Goal: Communication & Community: Answer question/provide support

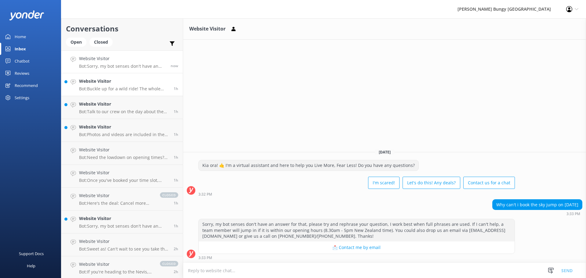
click at [120, 85] on div "Website Visitor Bot: Buckle up for a wild ride! The whole Nevis adventure, incl…" at bounding box center [124, 84] width 90 height 13
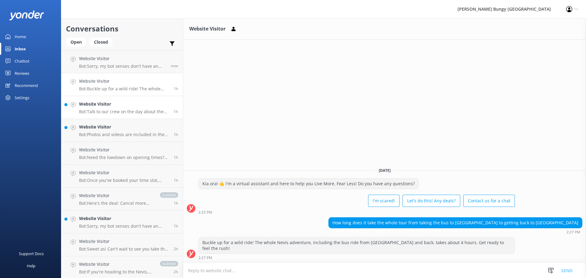
click at [159, 105] on h4 "Website Visitor" at bounding box center [124, 104] width 90 height 7
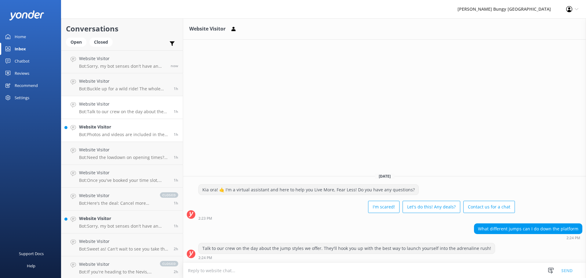
click at [148, 132] on p "Bot: Photos and videos are included in the price of all our activities, except …" at bounding box center [124, 134] width 90 height 5
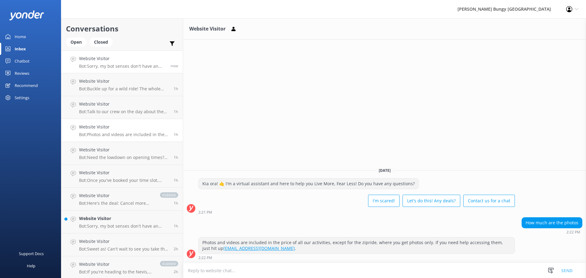
click at [143, 63] on div "Website Visitor Bot: Sorry, my bot senses don't have an answer for that, please…" at bounding box center [122, 61] width 87 height 13
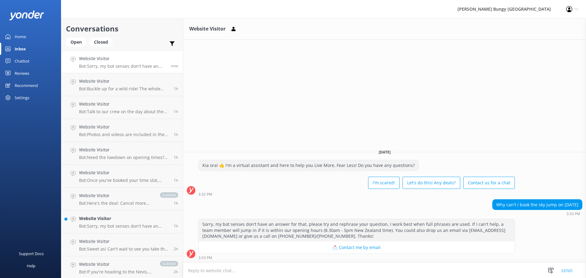
click at [134, 68] on p "Bot: Sorry, my bot senses don't have an answer for that, please try and rephras…" at bounding box center [122, 65] width 87 height 5
click at [409, 270] on textarea at bounding box center [384, 270] width 403 height 15
type textarea "The SkyJump is closed for maintenance on that date :)"
click at [568, 268] on button "Send" at bounding box center [566, 270] width 23 height 15
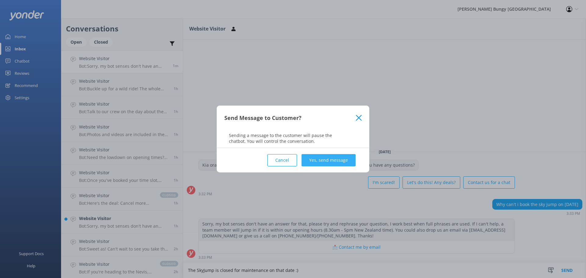
click at [312, 158] on button "Yes, send message" at bounding box center [329, 160] width 54 height 12
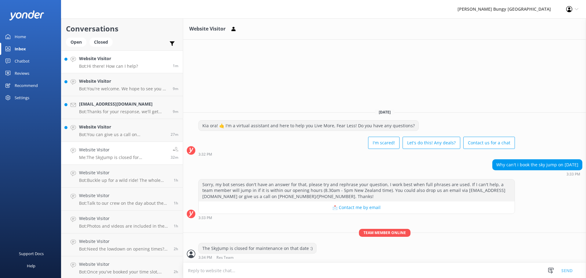
click at [154, 58] on link "Website Visitor Bot: Hi there! How can I help? 1m" at bounding box center [121, 61] width 121 height 23
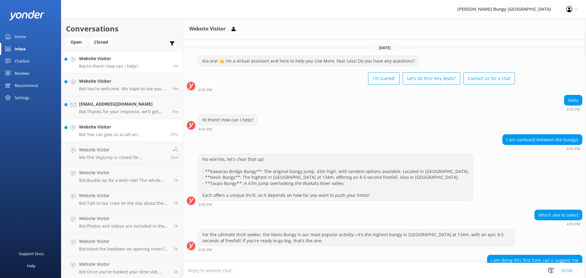
scroll to position [38, 0]
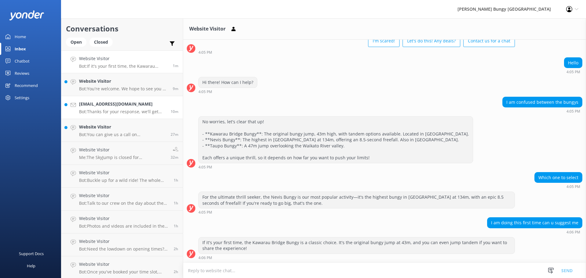
click at [140, 107] on h4 "[EMAIL_ADDRESS][DOMAIN_NAME]" at bounding box center [122, 104] width 87 height 7
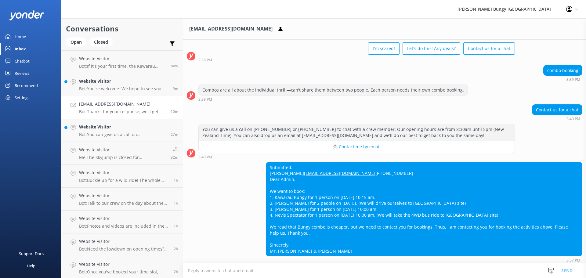
scroll to position [64, 0]
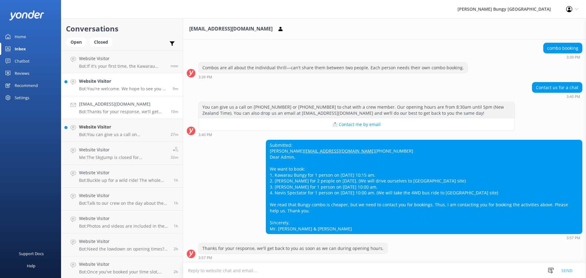
click at [136, 88] on p "Bot: You're welcome. We hope to see you at one of our [PERSON_NAME] locations s…" at bounding box center [123, 88] width 89 height 5
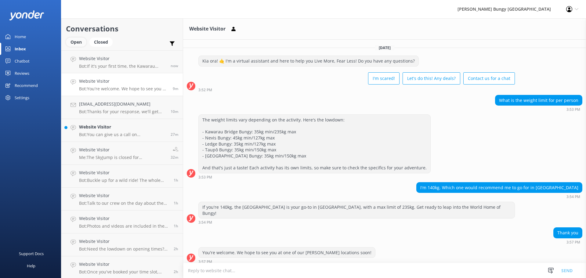
click at [77, 43] on div "Open" at bounding box center [76, 42] width 20 height 9
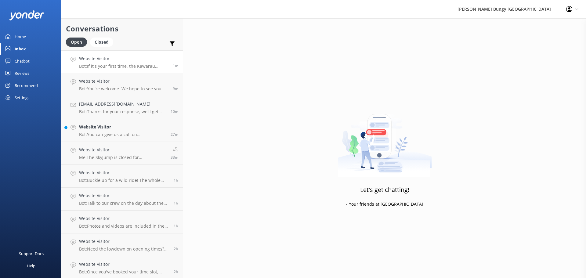
click at [136, 62] on div "Website Visitor Bot: If it's your first time, the Kawarau Bridge Bungy is a cla…" at bounding box center [123, 61] width 89 height 13
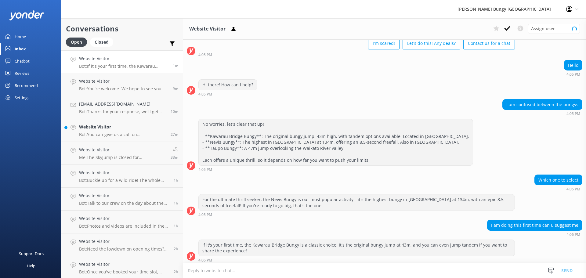
scroll to position [38, 0]
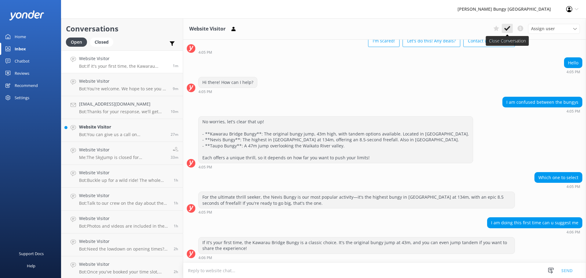
click at [505, 32] on button at bounding box center [507, 28] width 11 height 9
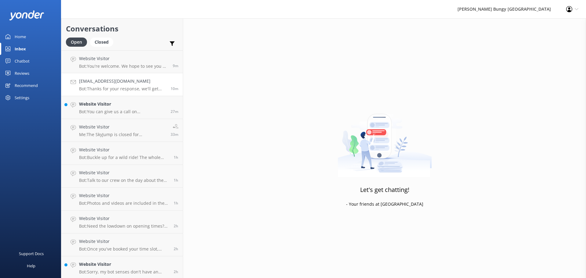
click at [140, 74] on link "[EMAIL_ADDRESS][DOMAIN_NAME] Bot: Thanks for your response, we'll get back to y…" at bounding box center [121, 84] width 121 height 23
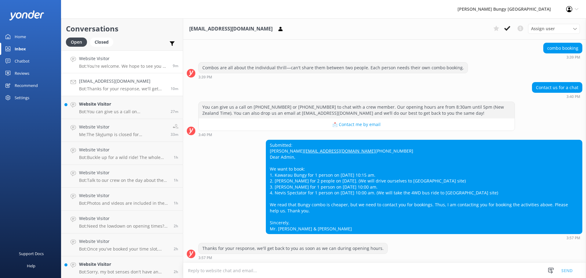
scroll to position [64, 0]
click at [148, 69] on link "Website Visitor Bot: You're welcome. We hope to see you at one of our [PERSON_N…" at bounding box center [121, 61] width 121 height 23
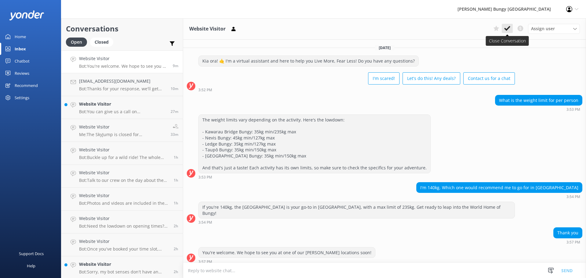
click at [509, 31] on icon at bounding box center [507, 28] width 6 height 6
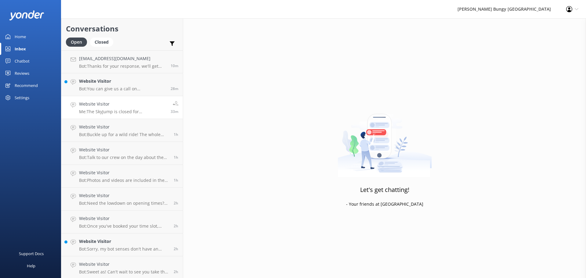
click at [140, 103] on h4 "Website Visitor" at bounding box center [122, 104] width 87 height 7
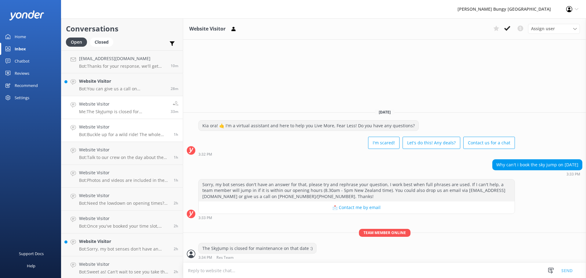
click at [107, 137] on p "Bot: Buckle up for a wild ride! The whole Nevis adventure, including the bus ri…" at bounding box center [124, 134] width 90 height 5
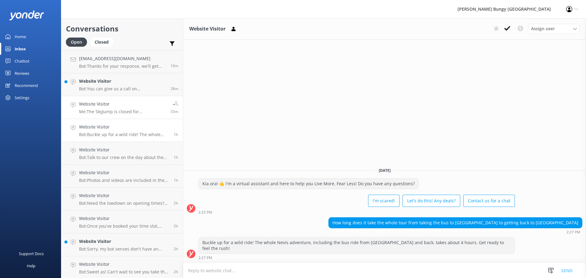
click at [119, 110] on p "Me: The SkyJump is closed for maintenance on that date :)" at bounding box center [122, 111] width 87 height 5
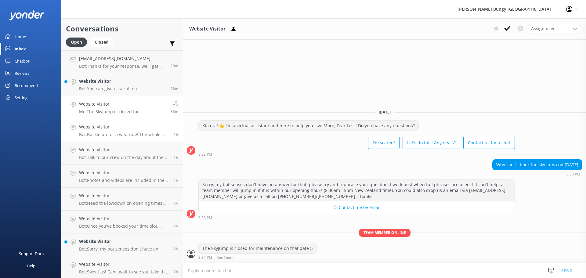
click at [133, 136] on p "Bot: Buckle up for a wild ride! The whole Nevis adventure, including the bus ri…" at bounding box center [124, 134] width 90 height 5
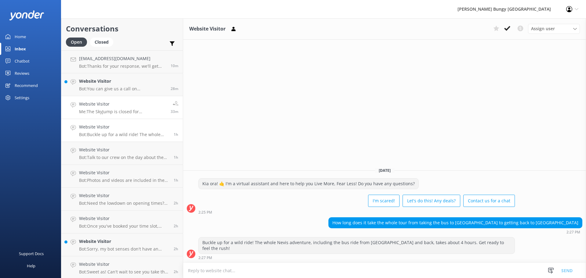
click at [103, 113] on p "Me: The SkyJump is closed for maintenance on that date :)" at bounding box center [122, 111] width 87 height 5
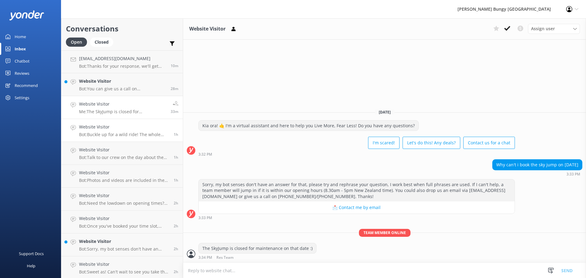
click at [154, 129] on h4 "Website Visitor" at bounding box center [124, 127] width 90 height 7
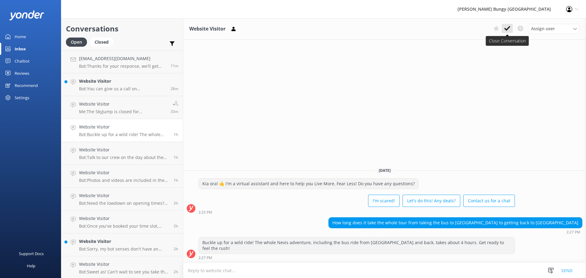
click at [507, 27] on icon at bounding box center [507, 28] width 6 height 6
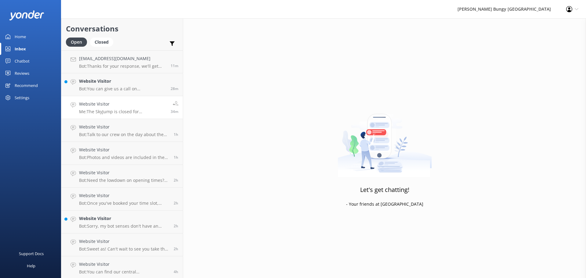
click at [114, 104] on h4 "Website Visitor" at bounding box center [122, 104] width 87 height 7
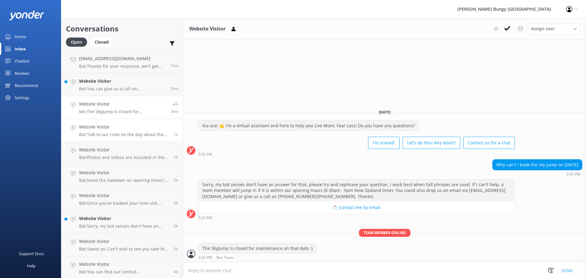
click at [148, 125] on h4 "Website Visitor" at bounding box center [124, 127] width 90 height 7
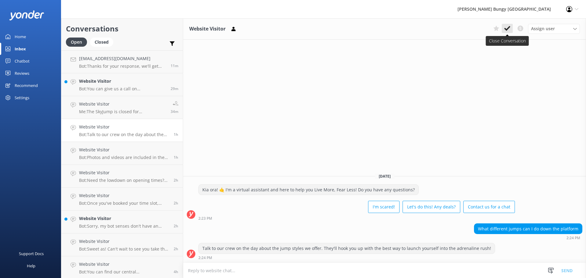
click at [505, 27] on icon at bounding box center [507, 28] width 6 height 6
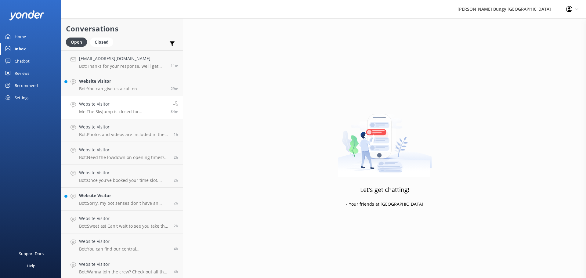
click at [142, 111] on p "Me: The SkyJump is closed for maintenance on that date :)" at bounding box center [122, 111] width 87 height 5
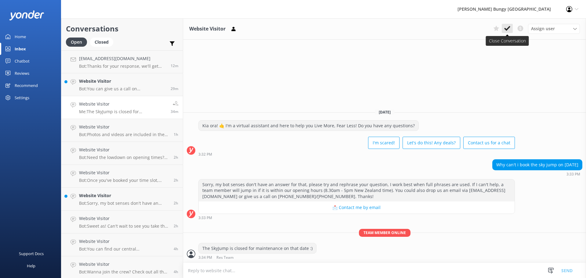
click at [507, 31] on icon at bounding box center [507, 28] width 6 height 6
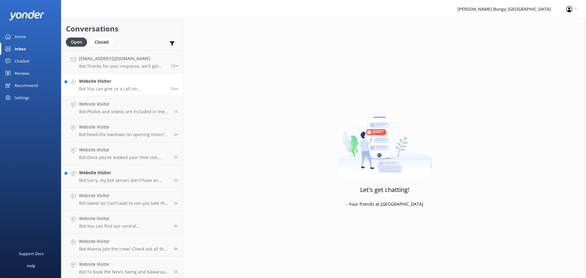
click at [137, 84] on h4 "Website Visitor" at bounding box center [122, 81] width 87 height 7
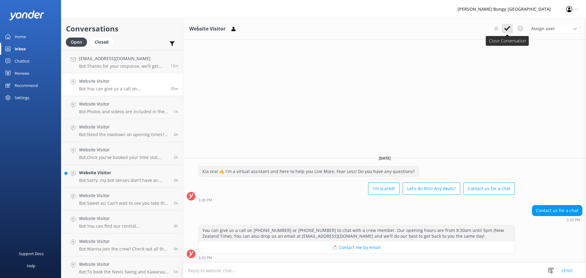
click at [508, 27] on icon at bounding box center [507, 28] width 6 height 6
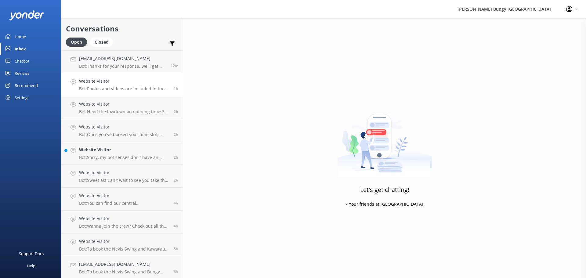
click at [99, 86] on p "Bot: Photos and videos are included in the price of all our activities, except …" at bounding box center [124, 88] width 90 height 5
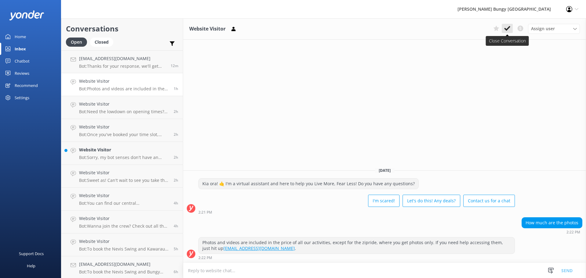
click at [506, 30] on use at bounding box center [507, 28] width 6 height 5
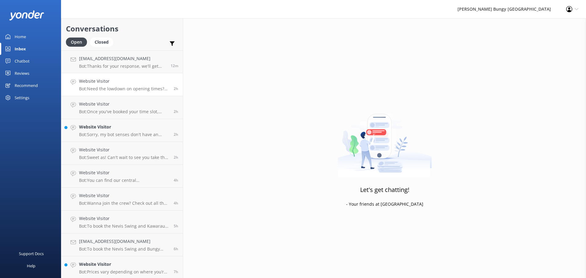
click at [121, 94] on link "Website Visitor Bot: Need the lowdown on opening times? Here's the scoop: - **[…" at bounding box center [121, 84] width 121 height 23
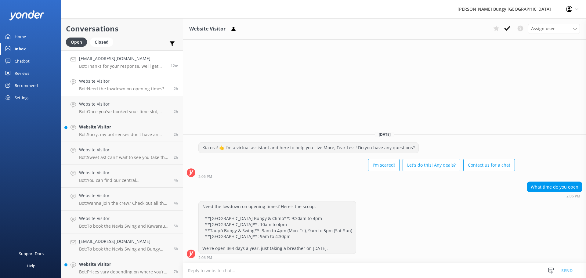
click at [108, 61] on h4 "[EMAIL_ADDRESS][DOMAIN_NAME]" at bounding box center [122, 58] width 87 height 7
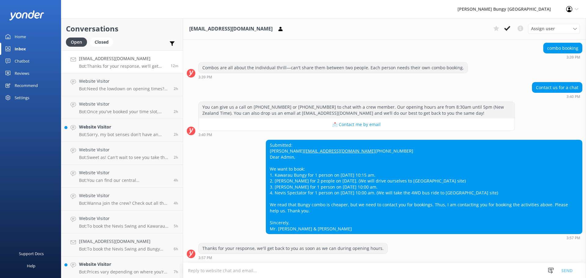
scroll to position [64, 0]
click at [137, 150] on h4 "Website Visitor" at bounding box center [124, 149] width 90 height 7
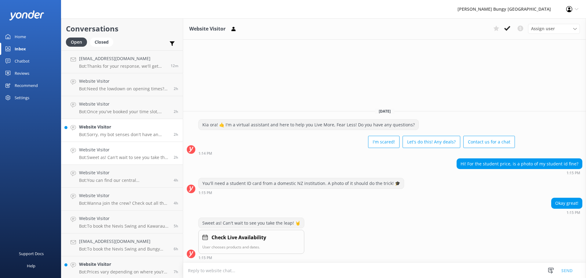
click at [133, 127] on h4 "Website Visitor" at bounding box center [124, 127] width 90 height 7
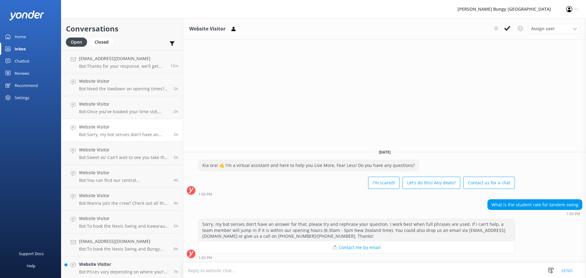
click at [513, 30] on div "Assign user [PERSON_NAME] [PERSON_NAME] Tech Admin [PERSON_NAME] Res Team Alann…" at bounding box center [535, 29] width 89 height 10
click at [509, 32] on button at bounding box center [507, 28] width 11 height 9
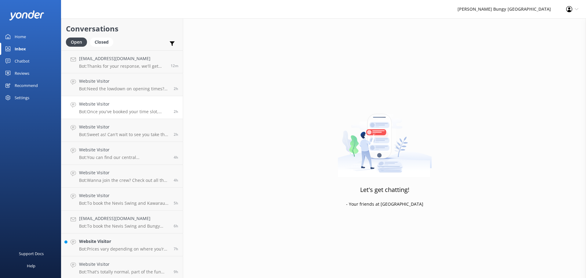
click at [140, 108] on div "Website Visitor Bot: Once you've booked your time slot, you'll check in and the…" at bounding box center [124, 107] width 90 height 13
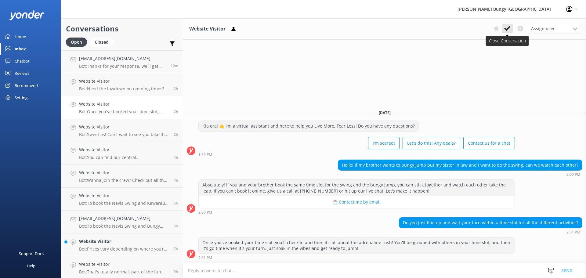
click at [510, 31] on button at bounding box center [507, 28] width 11 height 9
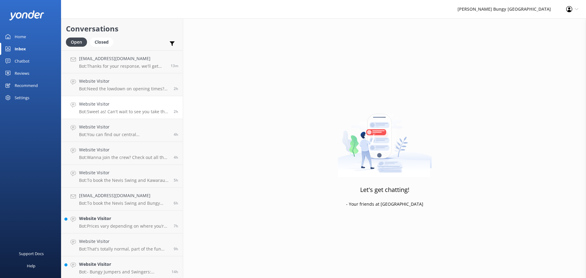
click at [121, 116] on link "Website Visitor Bot: Sweet as! Can't wait to see you take the leap! 🤘 2h" at bounding box center [121, 107] width 121 height 23
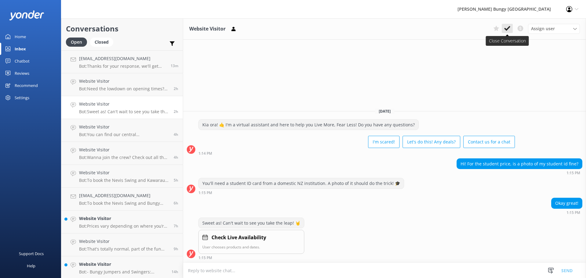
click at [508, 30] on icon at bounding box center [507, 28] width 6 height 6
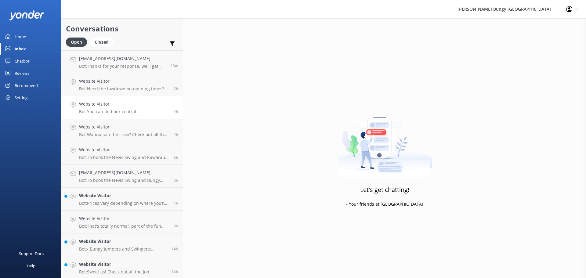
click at [114, 107] on h4 "Website Visitor" at bounding box center [124, 104] width 90 height 7
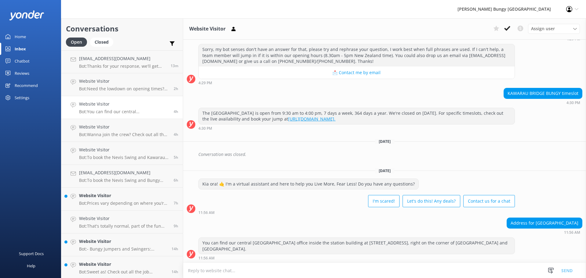
scroll to position [246, 0]
click at [507, 31] on icon at bounding box center [507, 28] width 6 height 6
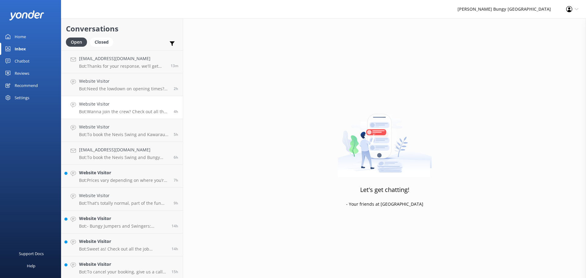
click at [110, 104] on h4 "Website Visitor" at bounding box center [124, 104] width 90 height 7
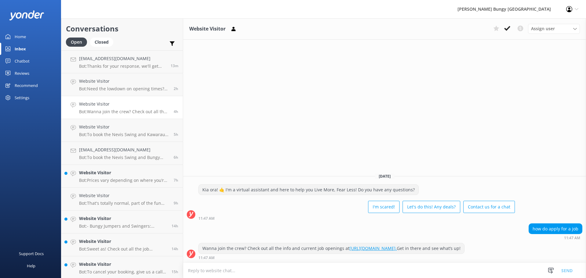
click at [508, 28] on use at bounding box center [507, 28] width 6 height 5
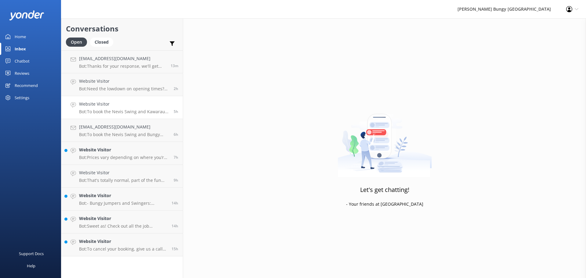
click at [119, 112] on p "Bot: To book the Nevis Swing and Kawarau Bungy combo, jump on our website, give…" at bounding box center [124, 111] width 90 height 5
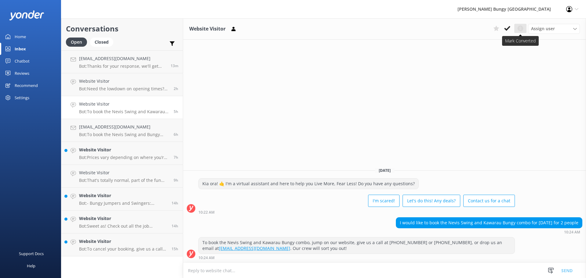
click at [515, 28] on button at bounding box center [520, 28] width 12 height 9
click at [142, 107] on h4 "Website Visitor" at bounding box center [123, 104] width 89 height 7
click at [115, 126] on h4 "[EMAIL_ADDRESS][DOMAIN_NAME]" at bounding box center [124, 127] width 90 height 7
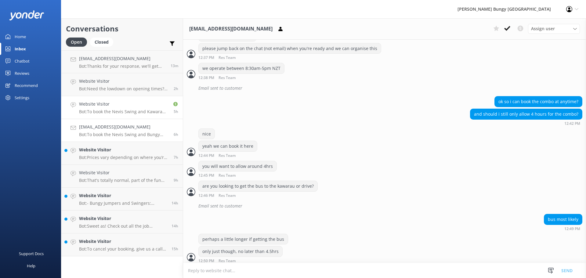
scroll to position [333, 0]
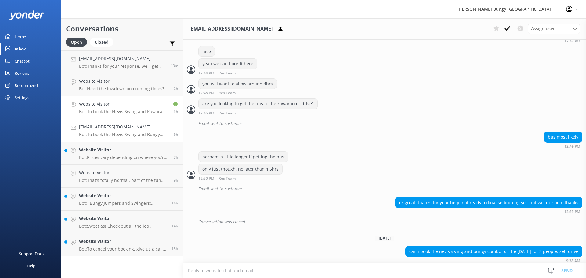
click at [122, 107] on h4 "Website Visitor" at bounding box center [123, 104] width 89 height 7
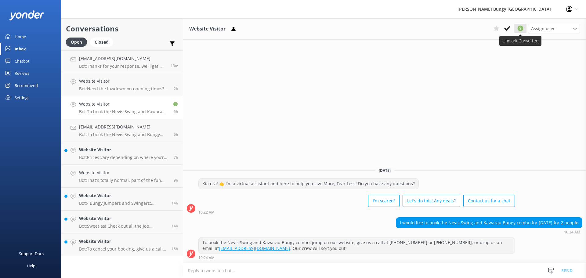
click at [519, 29] on use at bounding box center [521, 29] width 6 height 6
click at [519, 30] on use at bounding box center [521, 29] width 6 height 6
click at [522, 29] on use at bounding box center [521, 29] width 6 height 6
click at [508, 29] on use at bounding box center [507, 28] width 6 height 5
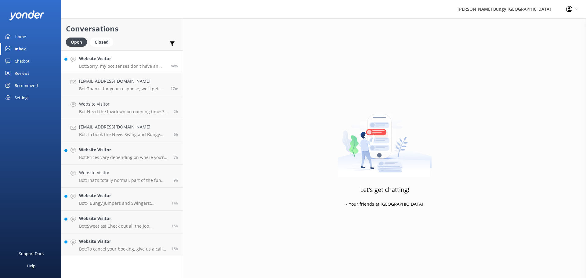
drag, startPoint x: 96, startPoint y: 66, endPoint x: 103, endPoint y: 72, distance: 8.9
click at [96, 66] on p "Bot: Sorry, my bot senses don't have an answer for that, please try and rephras…" at bounding box center [122, 65] width 87 height 5
